Goal: Information Seeking & Learning: Learn about a topic

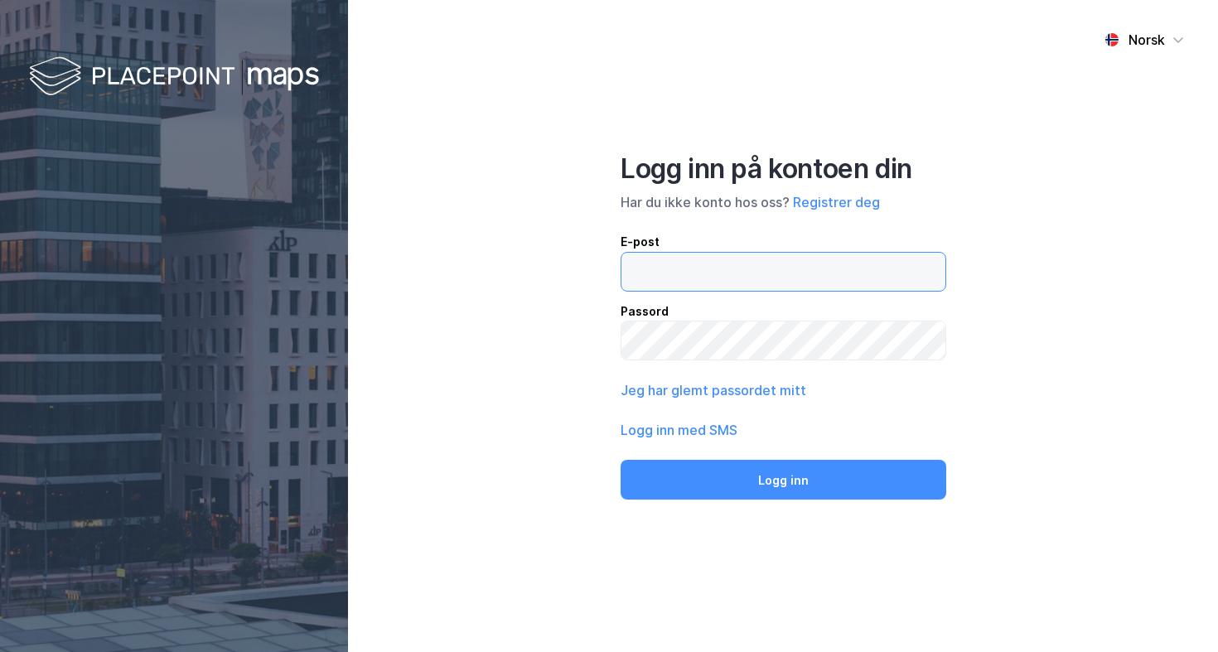
type input "[EMAIL_ADDRESS][DOMAIN_NAME]"
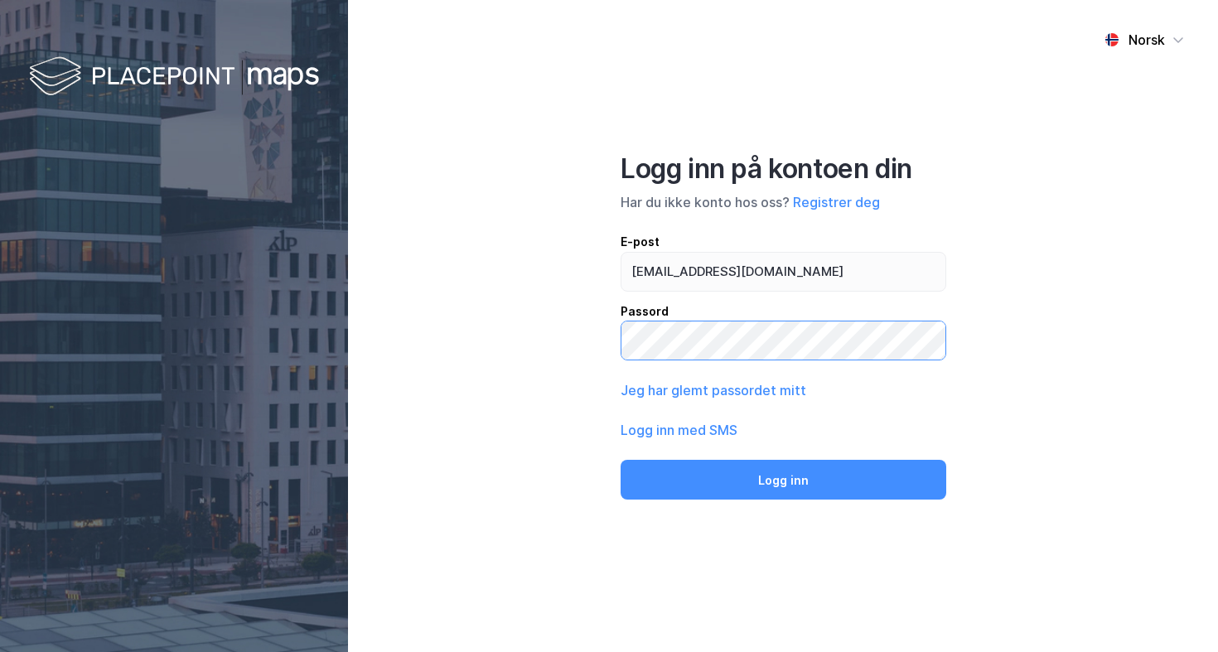
click at [783, 479] on button "Logg inn" at bounding box center [784, 480] width 326 height 40
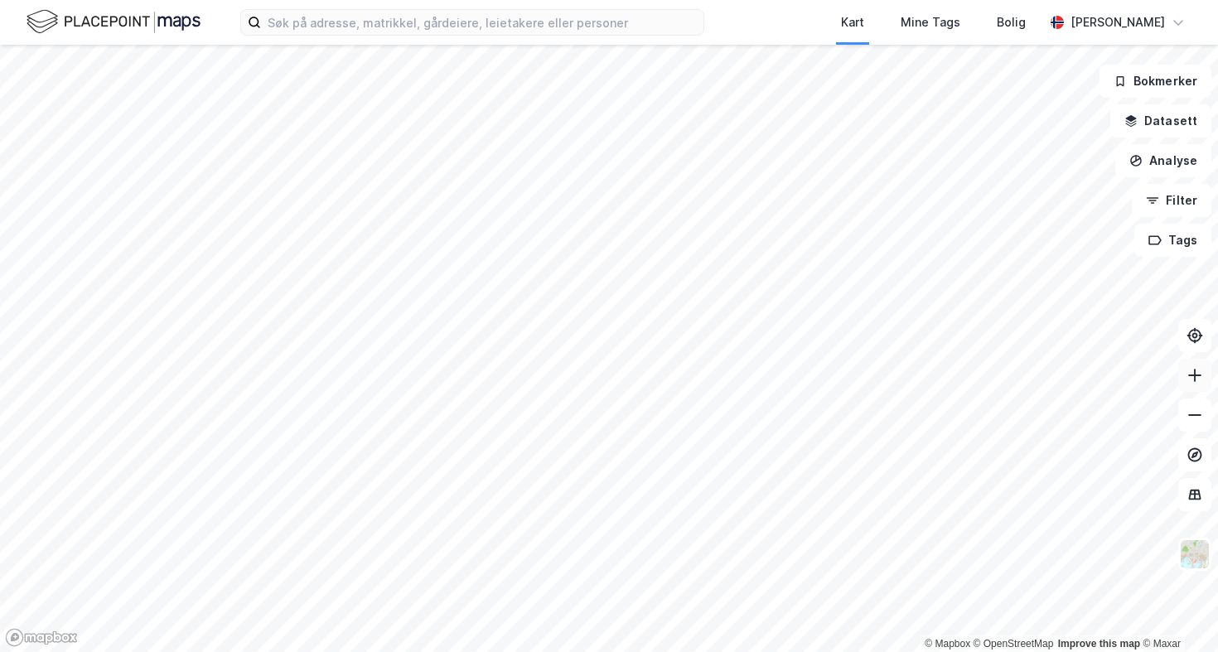
click at [1195, 380] on icon at bounding box center [1195, 375] width 2 height 13
click at [948, 17] on div "Kart Mine Tags Bolig [PERSON_NAME] © Mapbox © OpenStreetMap Improve this map © …" at bounding box center [609, 326] width 1218 height 652
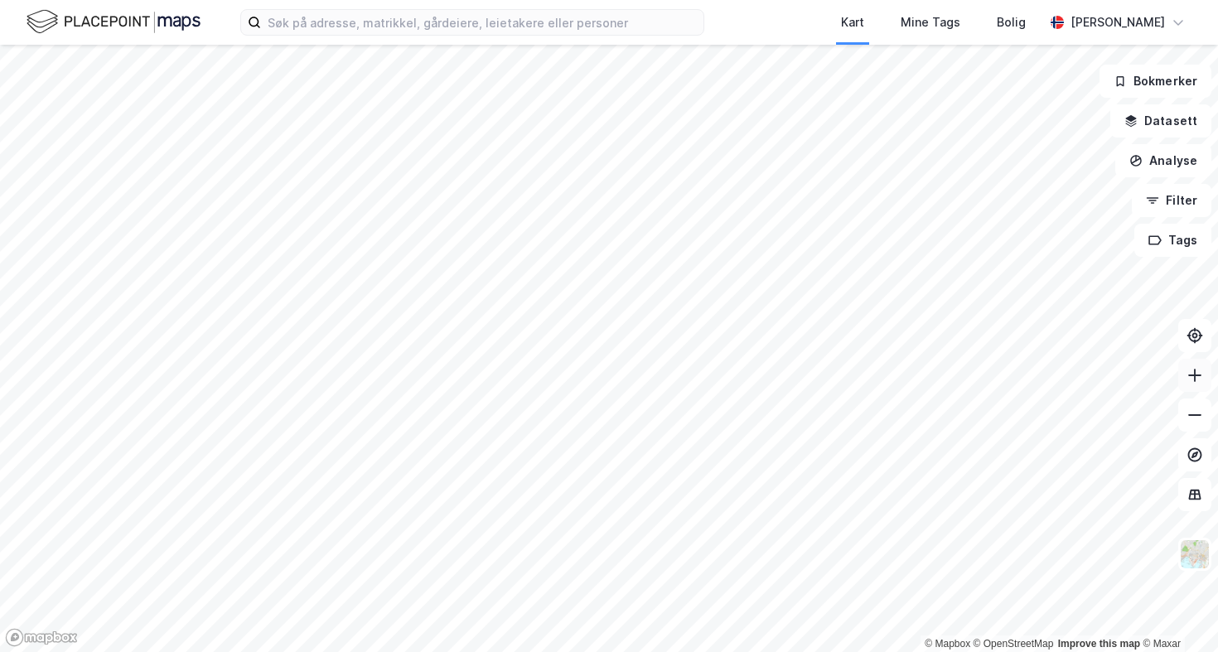
click at [1197, 375] on icon at bounding box center [1194, 376] width 13 height 2
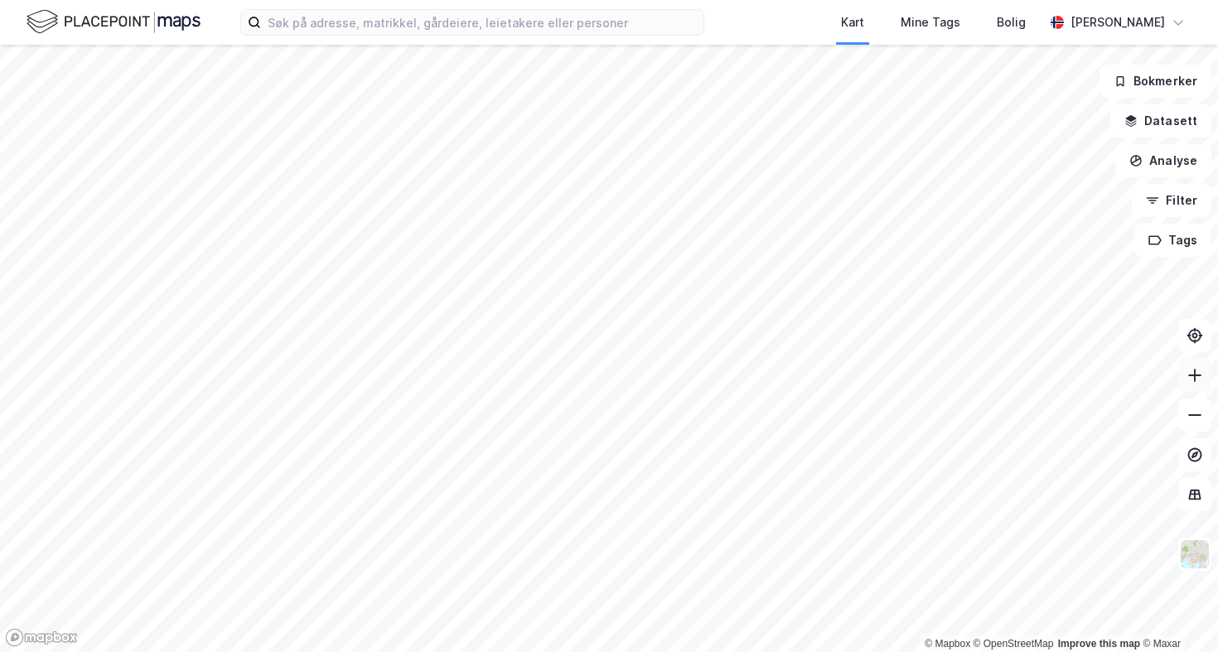
click at [1205, 381] on button at bounding box center [1194, 375] width 33 height 33
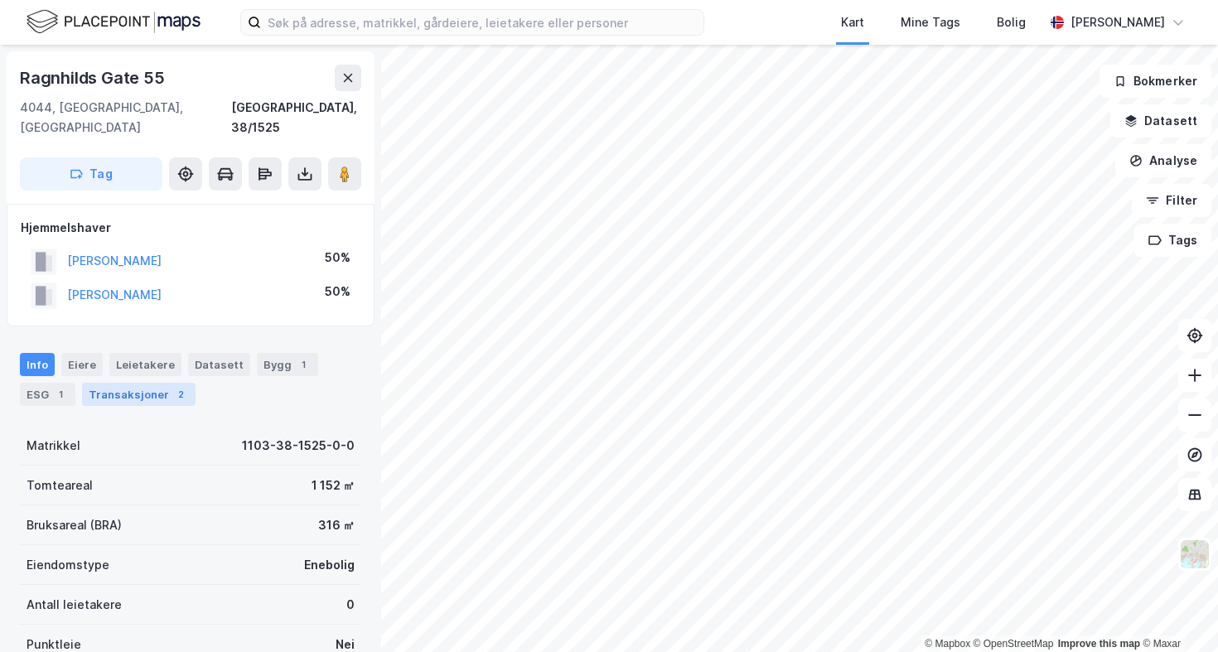
click at [132, 383] on div "Transaksjoner 2" at bounding box center [139, 394] width 114 height 23
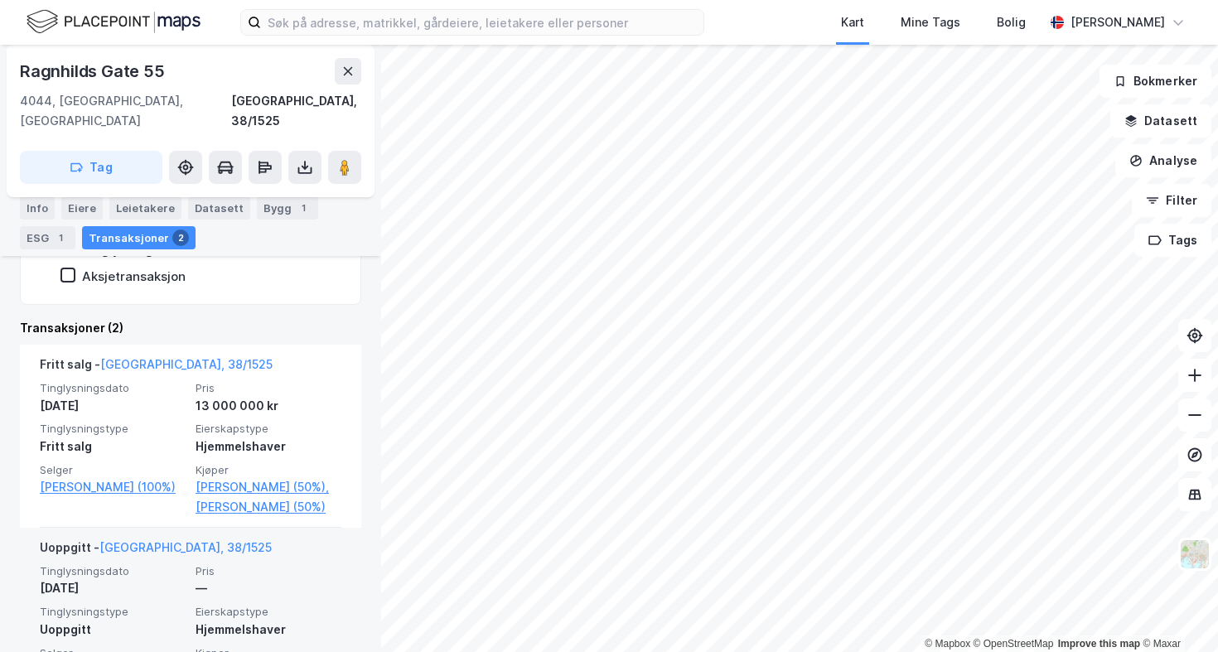
scroll to position [368, 0]
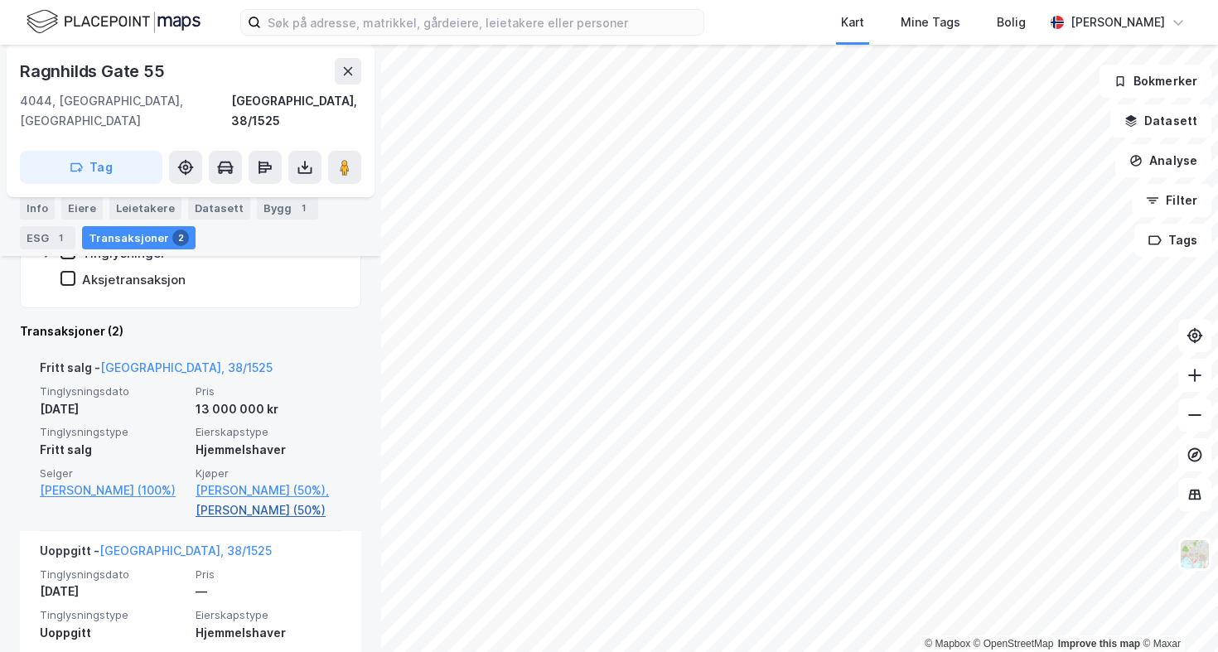
click at [238, 506] on link "[PERSON_NAME] (50%)" at bounding box center [269, 511] width 146 height 20
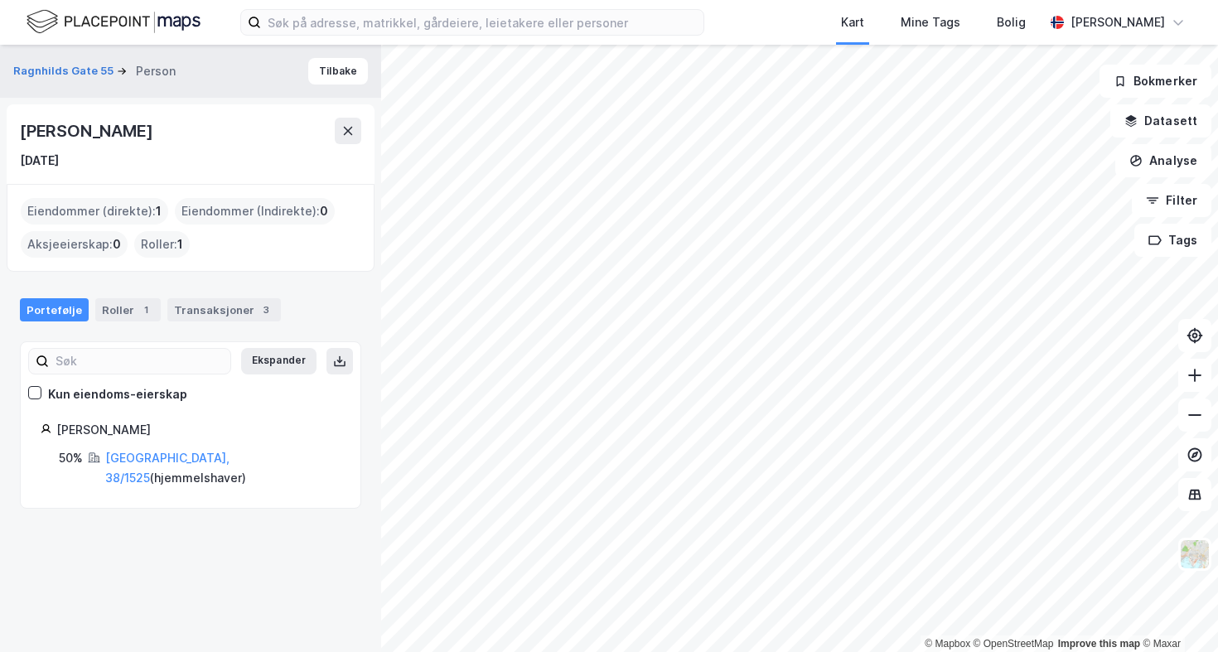
click at [120, 293] on div "Portefølje Roller 1 Transaksjoner 3" at bounding box center [190, 303] width 381 height 50
click at [120, 301] on div "Roller 1" at bounding box center [127, 309] width 65 height 23
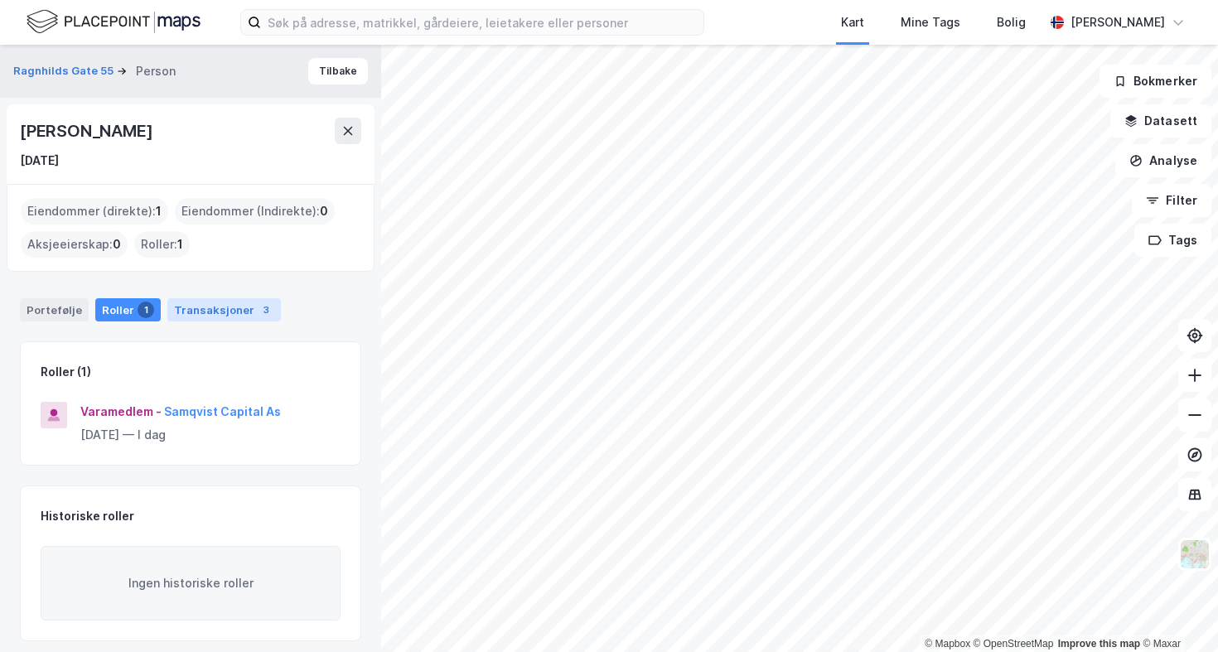
click at [172, 312] on div "Transaksjoner 3" at bounding box center [224, 309] width 114 height 23
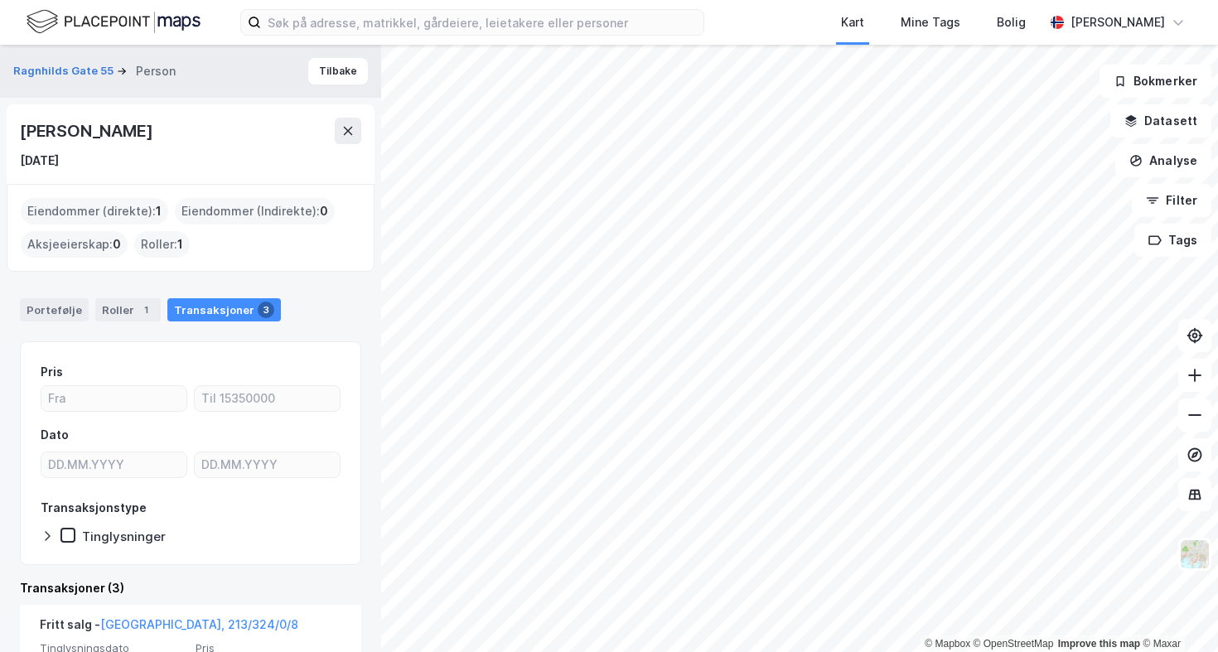
click at [94, 213] on div "Eiendommer (direkte) : 1" at bounding box center [95, 211] width 148 height 27
click at [60, 292] on div "Portefølje Roller 1 Transaksjoner 3" at bounding box center [190, 303] width 381 height 50
click at [343, 69] on button "Tilbake" at bounding box center [338, 71] width 60 height 27
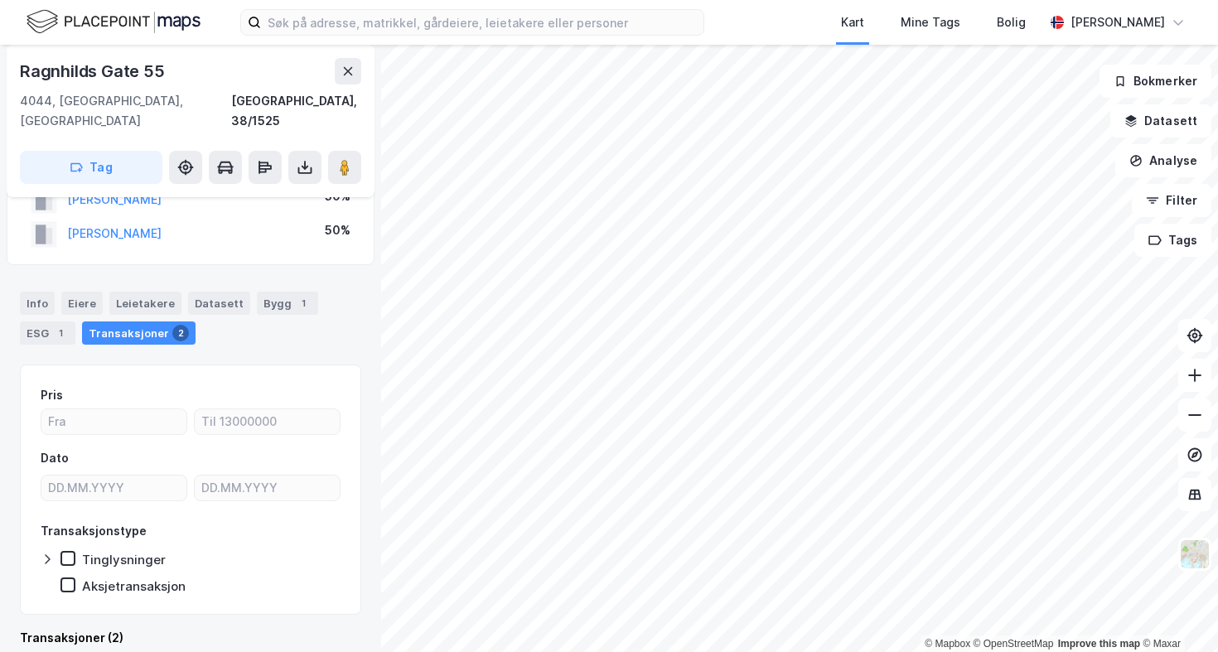
scroll to position [3, 0]
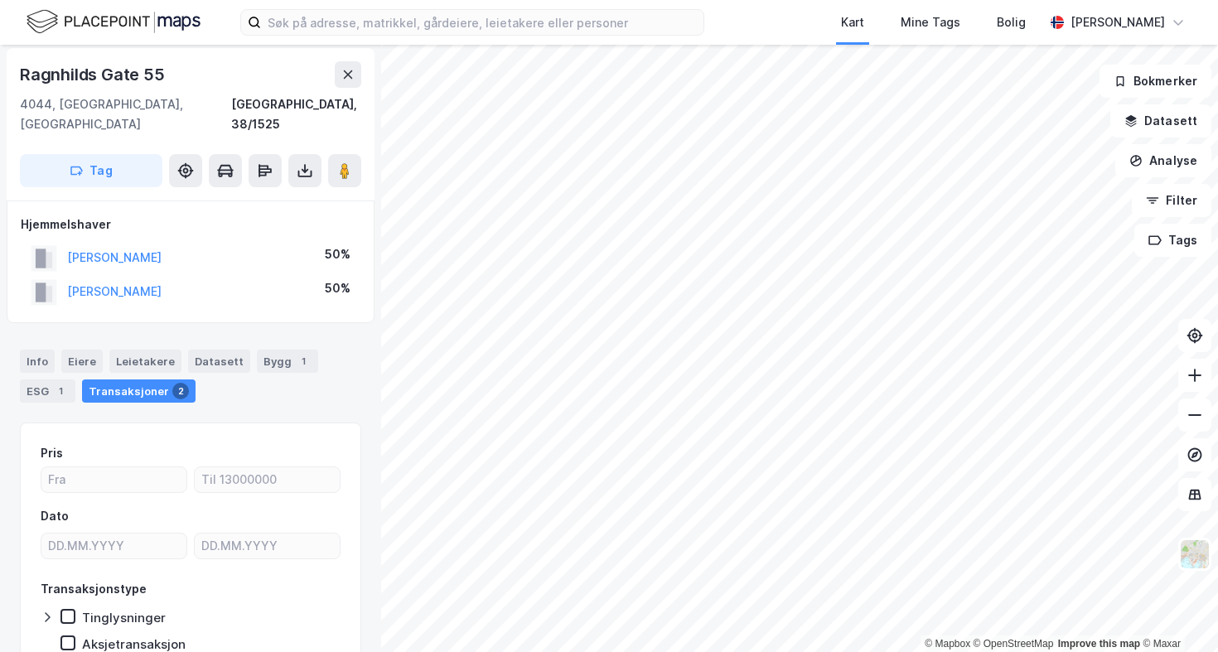
click at [162, 248] on div "[PERSON_NAME]" at bounding box center [114, 258] width 94 height 20
click at [0, 0] on button "[PERSON_NAME]" at bounding box center [0, 0] width 0 height 0
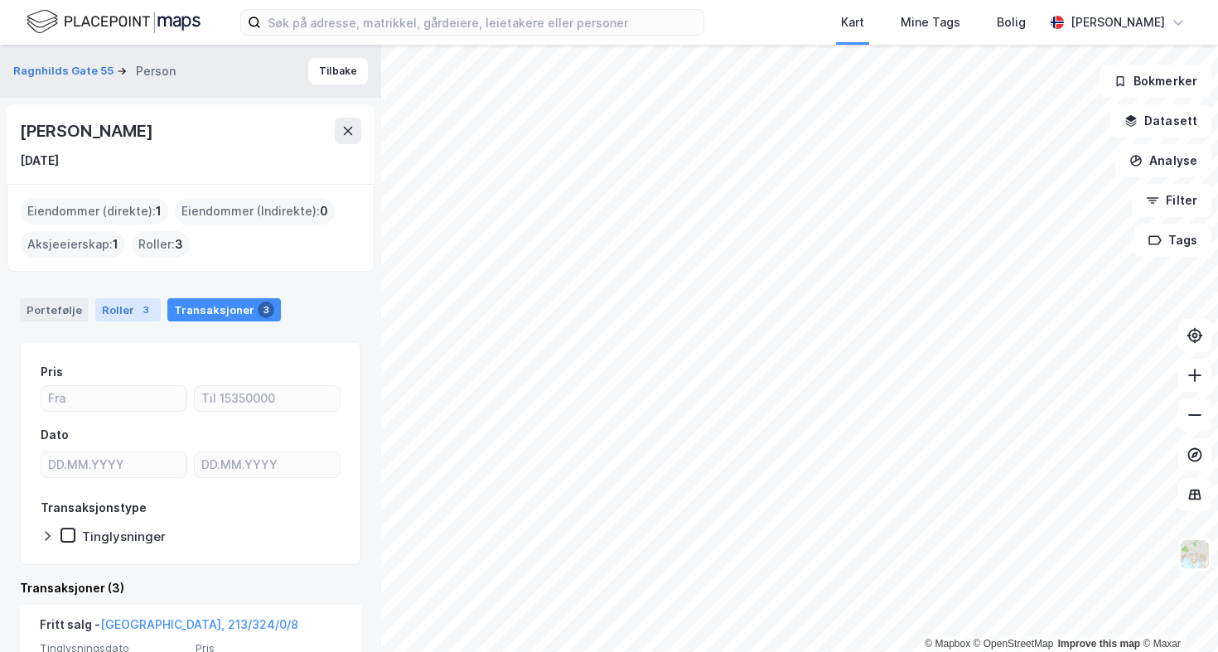
click at [131, 300] on div "Roller 3" at bounding box center [127, 309] width 65 height 23
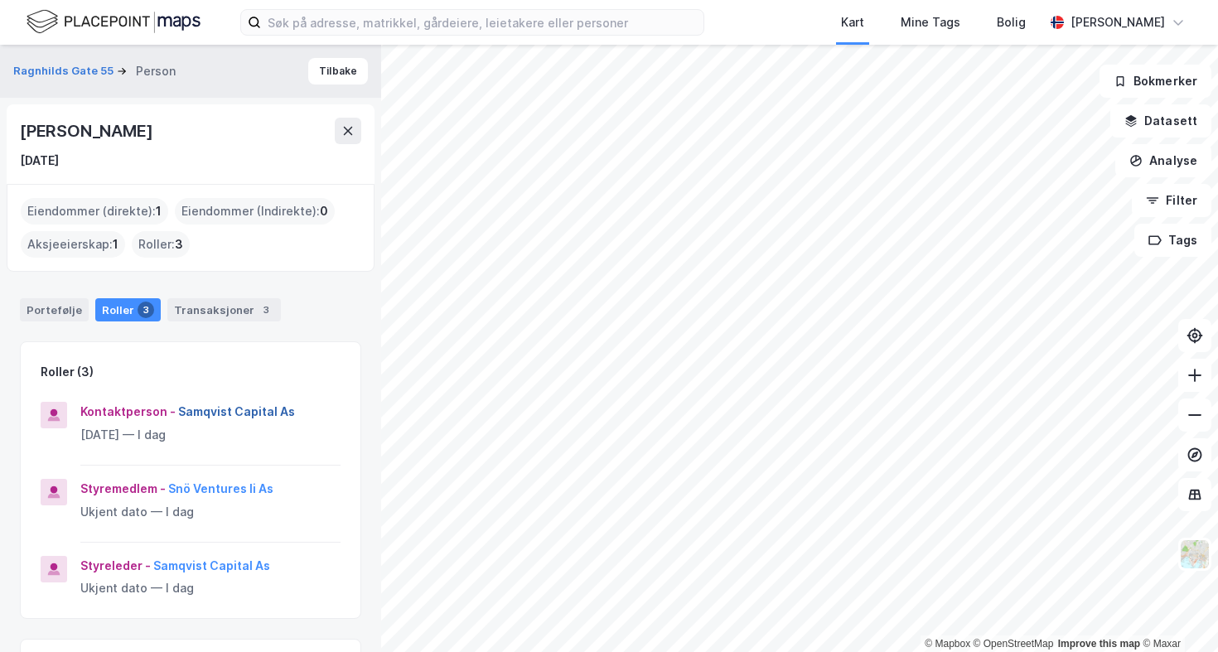
click at [0, 0] on button "Samqvist Capital As" at bounding box center [0, 0] width 0 height 0
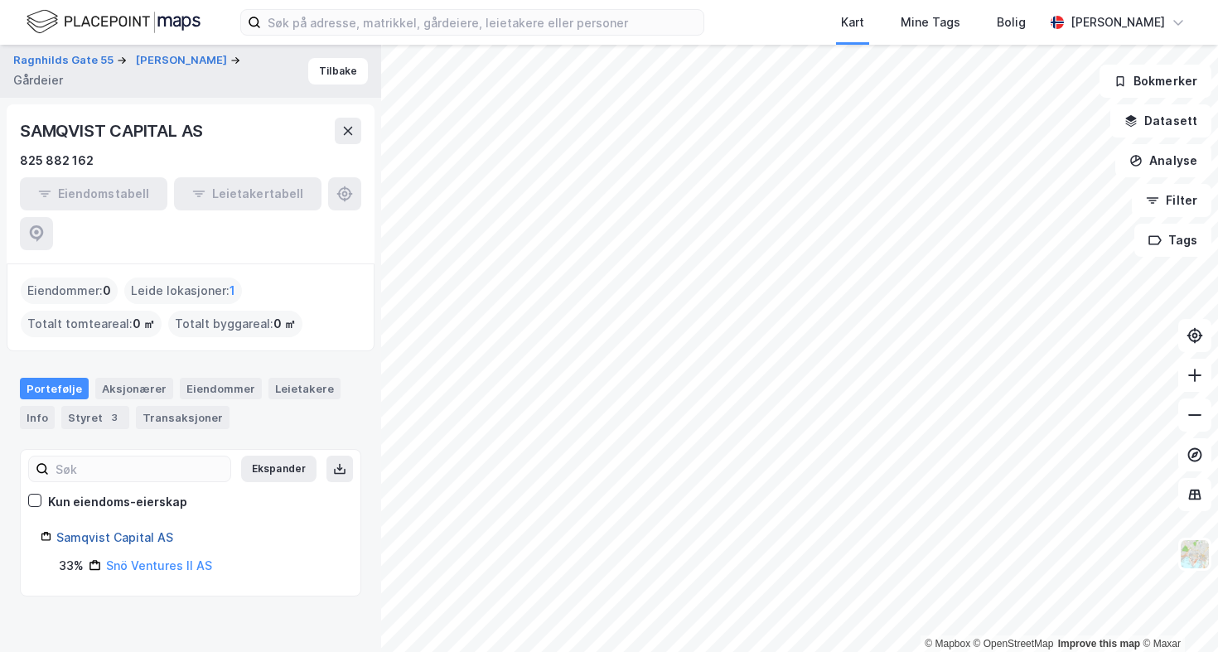
click at [150, 530] on link "Samqvist Capital AS" at bounding box center [114, 537] width 117 height 14
click at [106, 409] on div "3" at bounding box center [114, 417] width 17 height 17
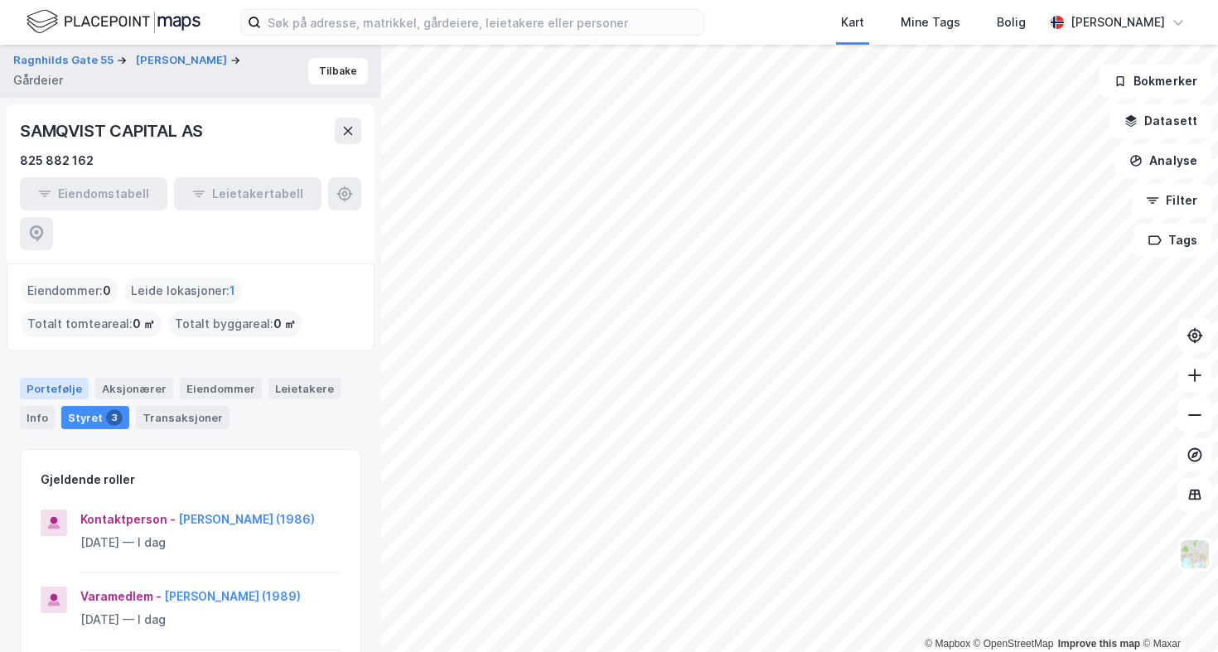
click at [55, 378] on div "Portefølje" at bounding box center [54, 389] width 69 height 22
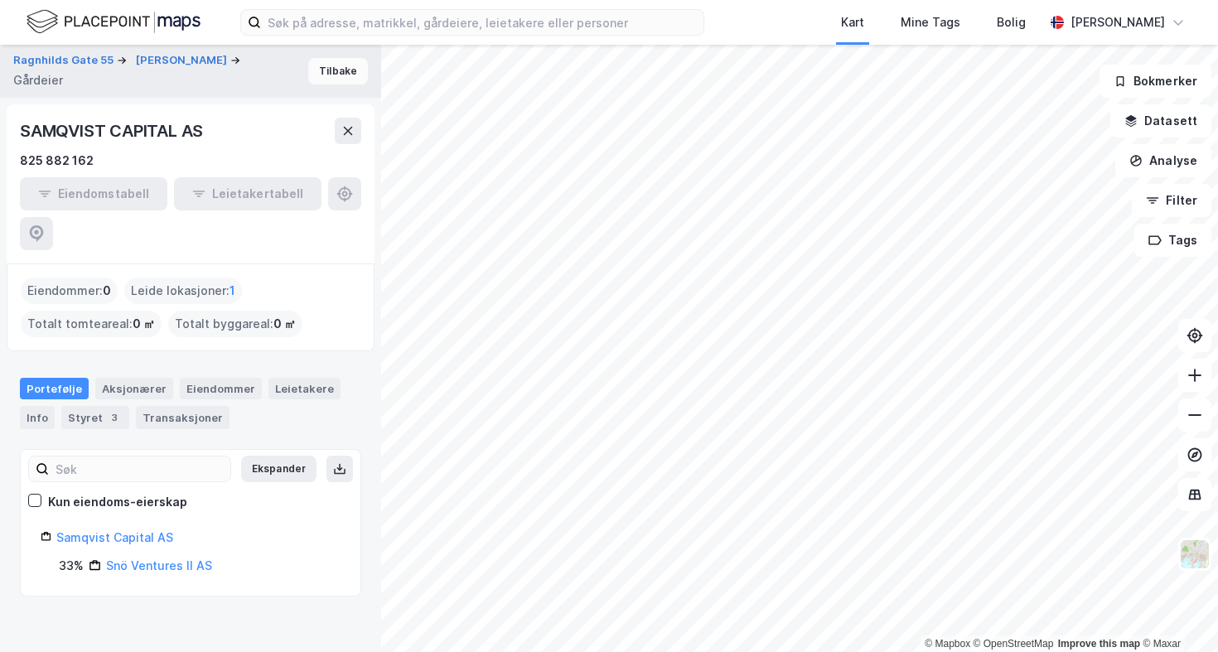
click at [344, 81] on button "Tilbake" at bounding box center [338, 71] width 60 height 27
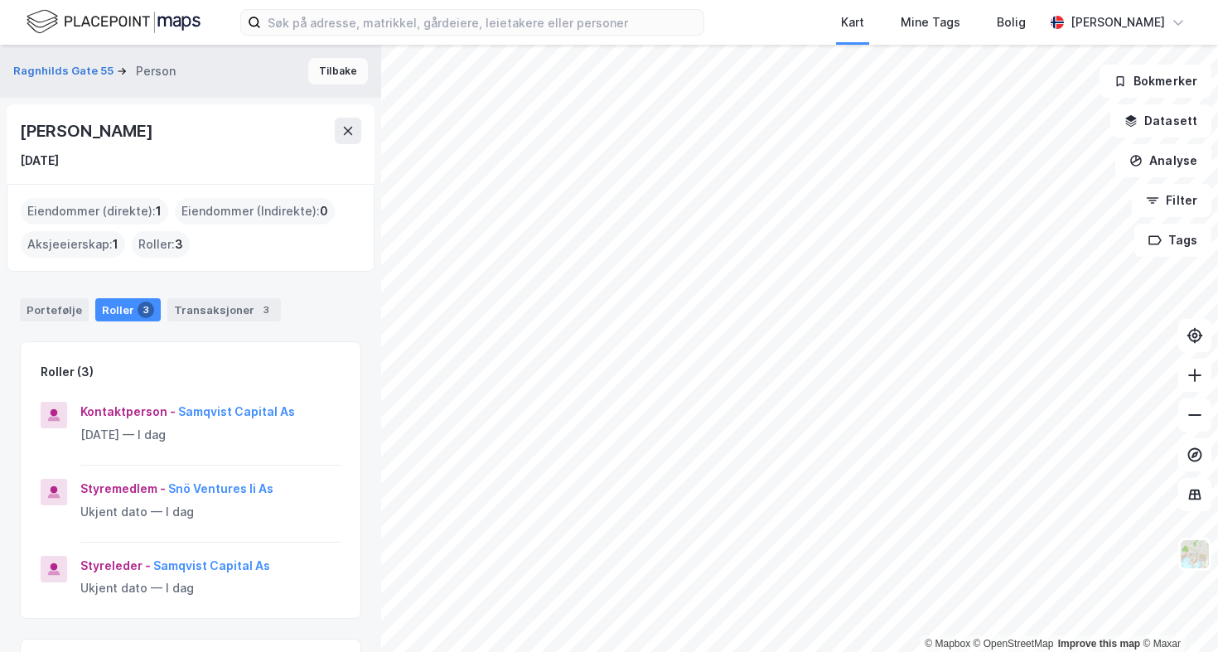
click at [340, 80] on button "Tilbake" at bounding box center [338, 71] width 60 height 27
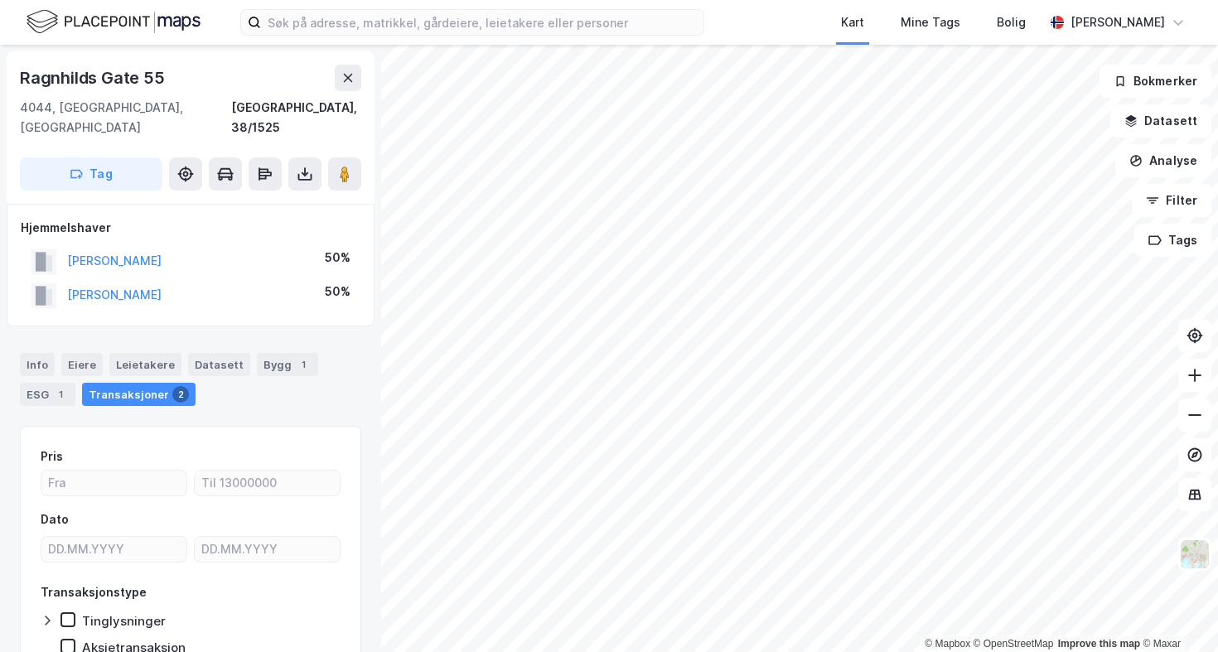
scroll to position [3, 0]
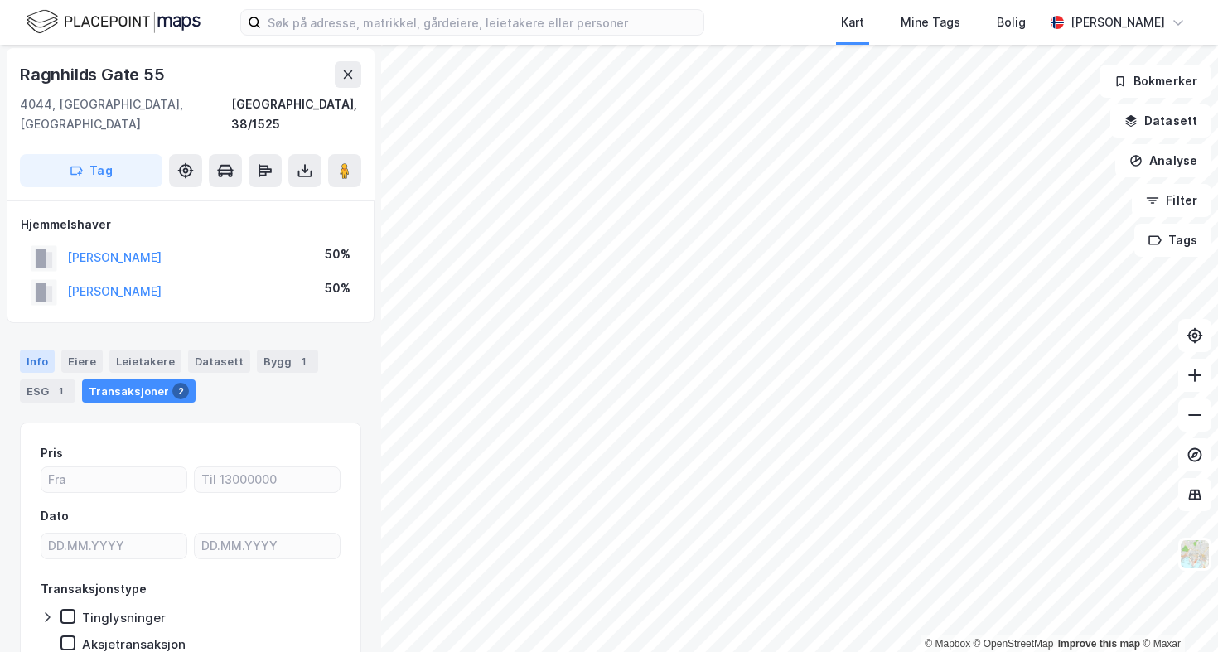
click at [41, 350] on div "Info" at bounding box center [37, 361] width 35 height 23
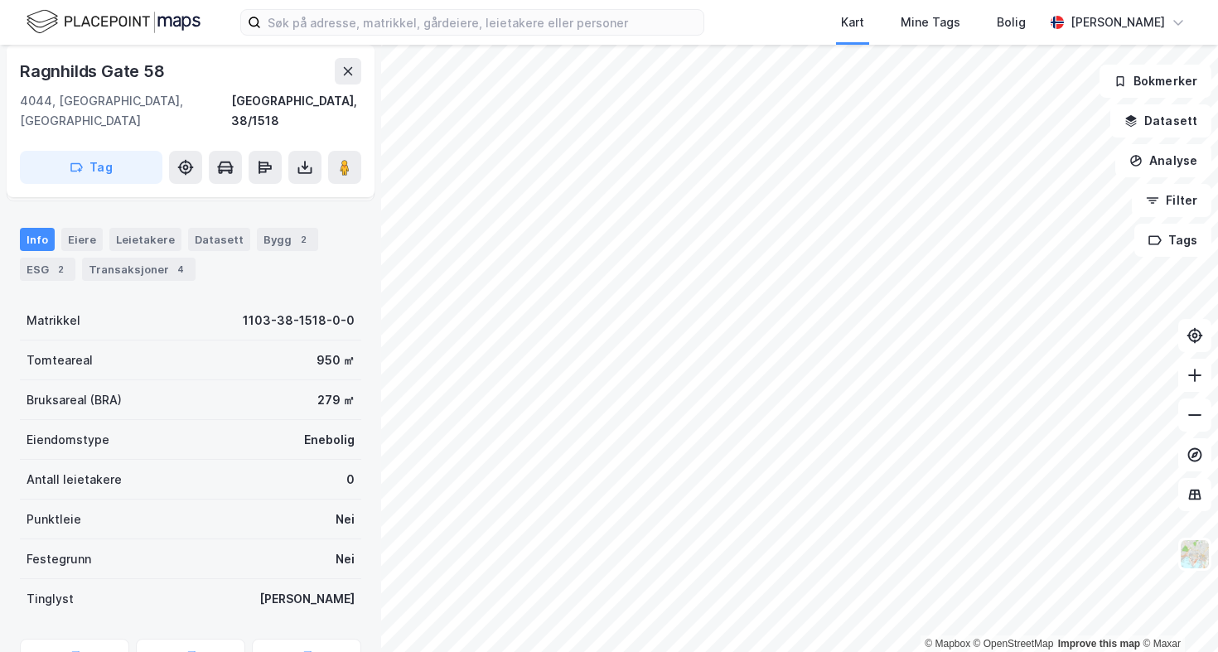
scroll to position [90, 0]
click at [176, 263] on div "Info [PERSON_NAME] Datasett Bygg 2 ESG 2 Transaksjoner 4" at bounding box center [190, 249] width 381 height 80
click at [176, 262] on div "4" at bounding box center [180, 270] width 17 height 17
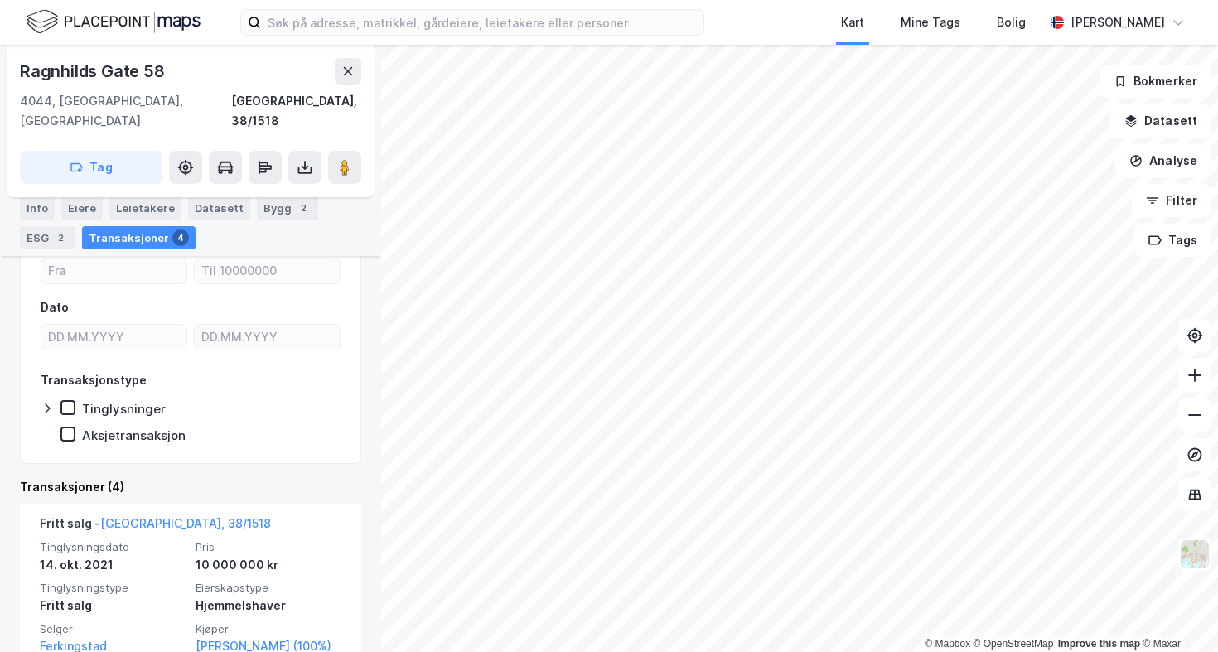
scroll to position [125, 0]
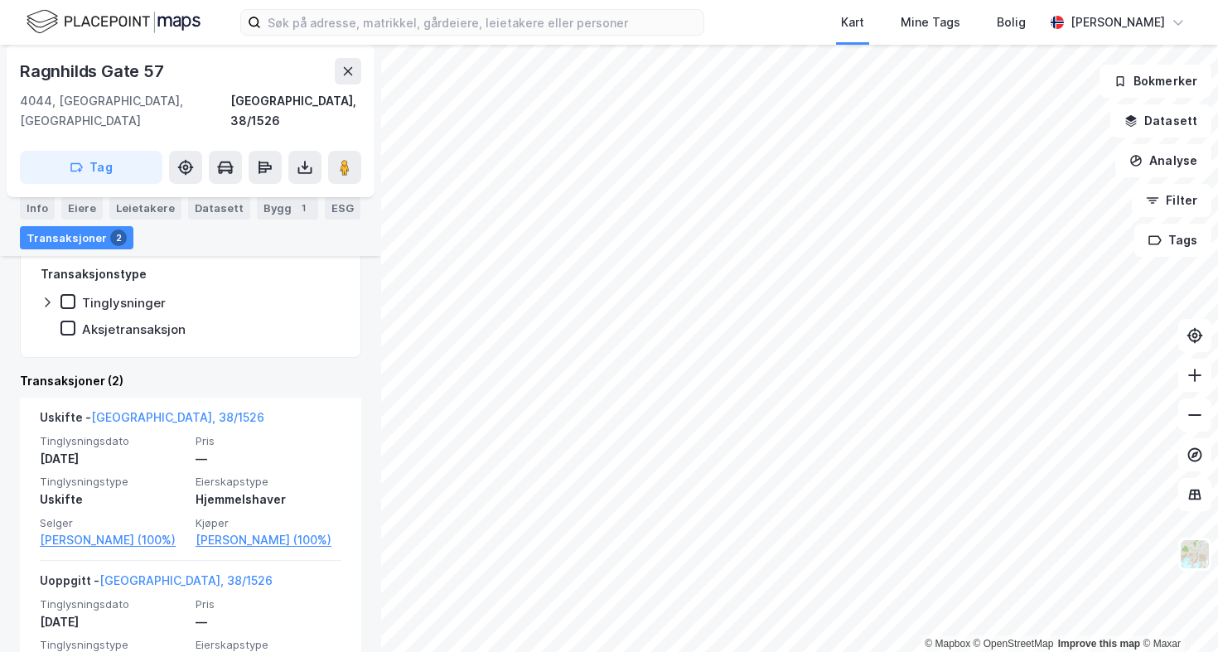
scroll to position [289, 0]
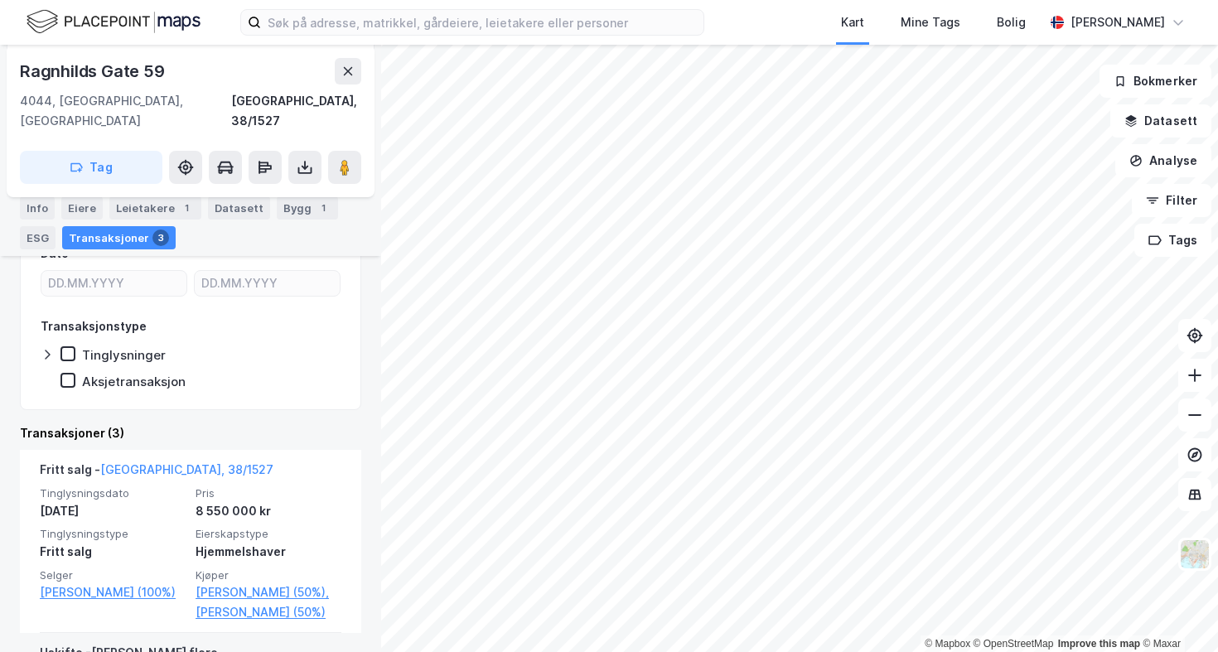
scroll to position [238, 0]
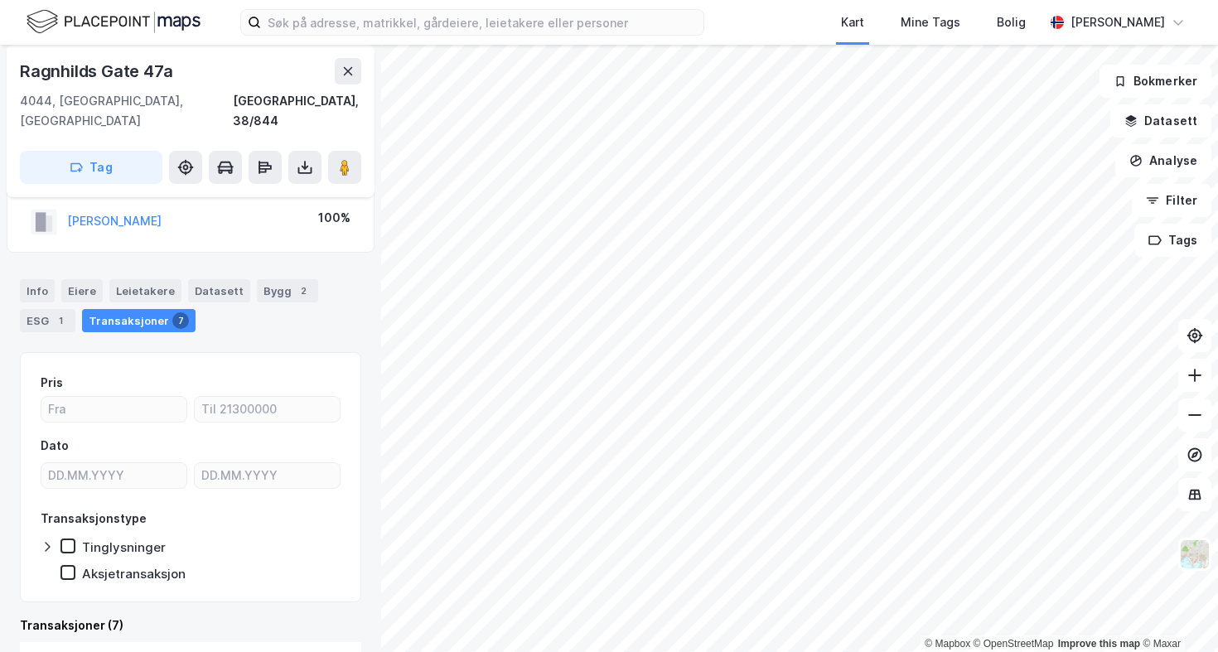
scroll to position [38, 0]
